Goal: Navigation & Orientation: Understand site structure

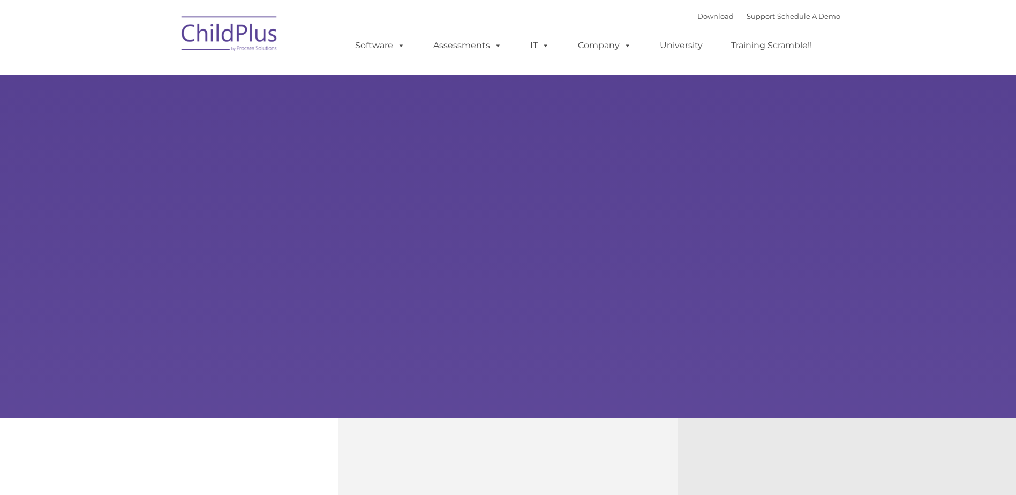
type input ""
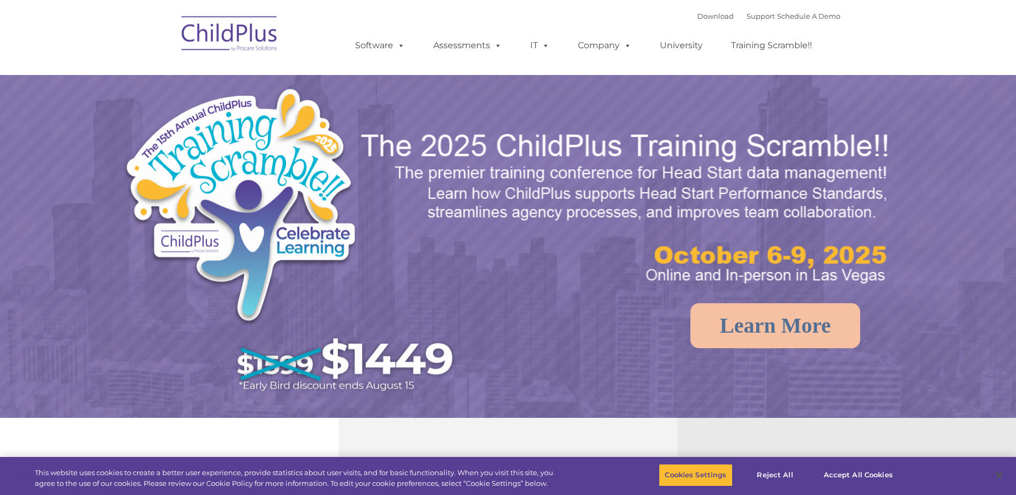
select select "MEDIUM"
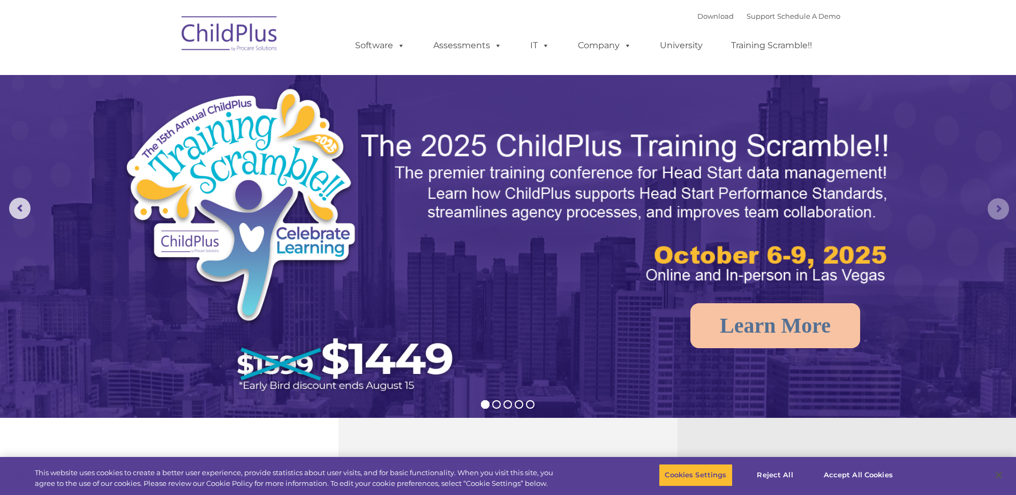
click at [993, 209] on rs-arrow at bounding box center [998, 208] width 21 height 21
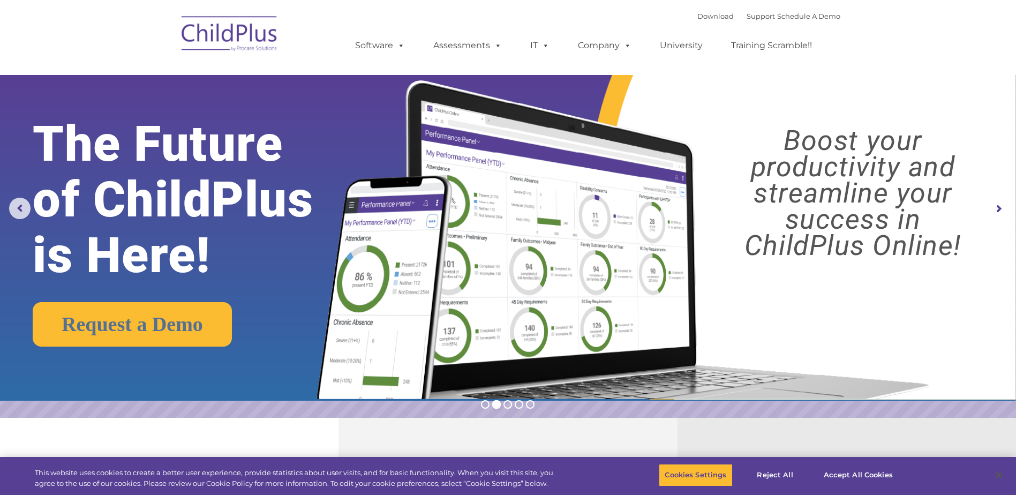
click at [249, 44] on img at bounding box center [229, 36] width 107 height 54
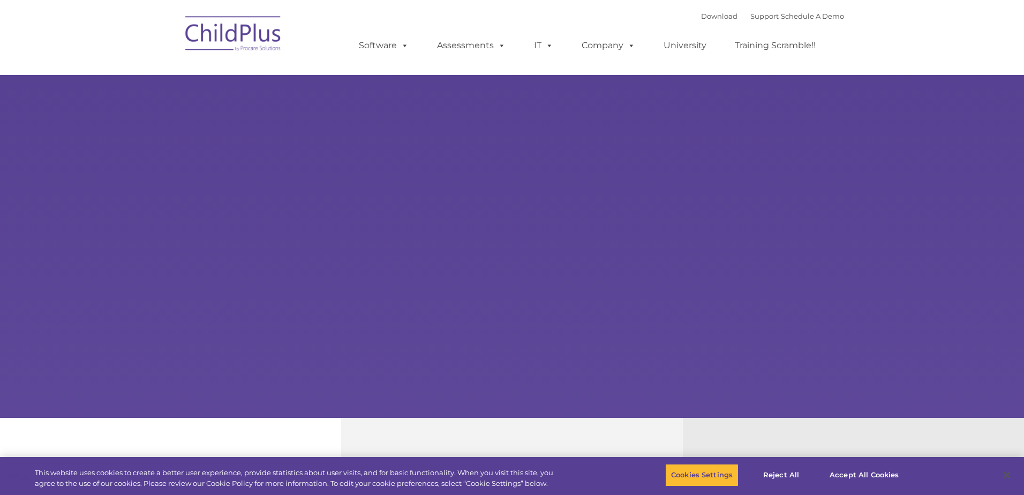
type input ""
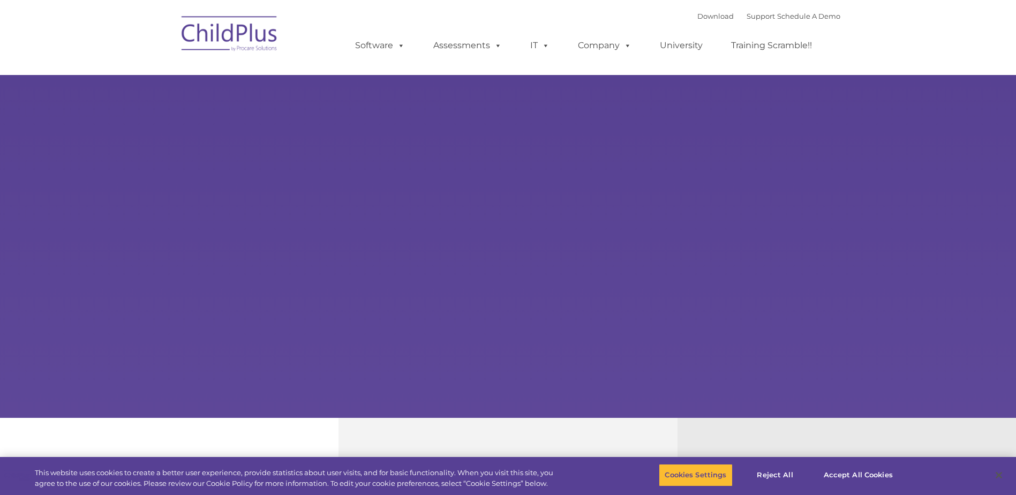
click at [260, 30] on img at bounding box center [229, 36] width 107 height 54
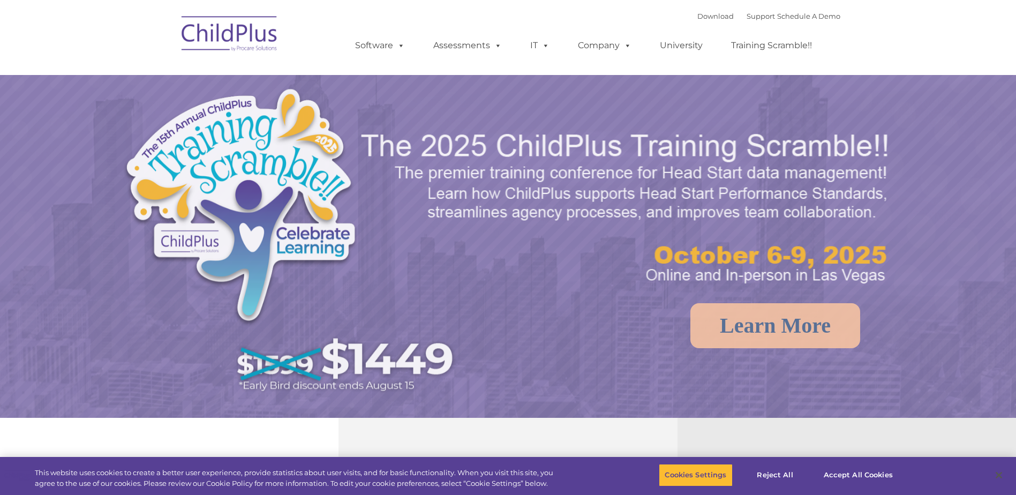
select select "MEDIUM"
